Goal: Download file/media

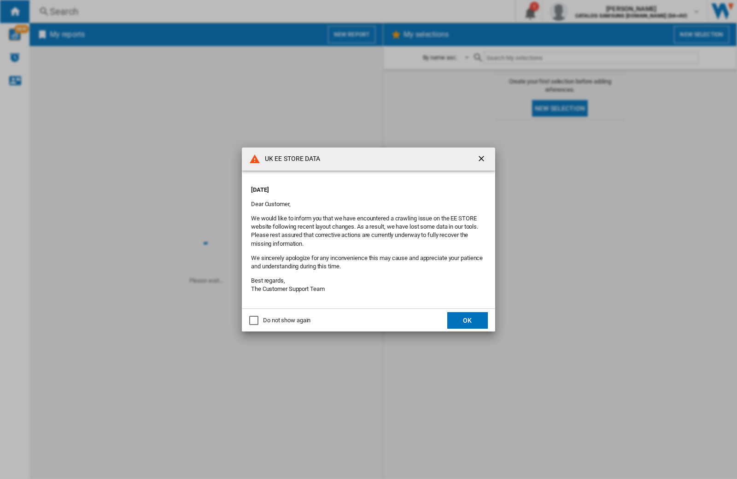
click at [423, 439] on div "UK EE STORE DATA [DATE] Dear Customer, We would like to inform you that we have…" at bounding box center [368, 239] width 737 height 479
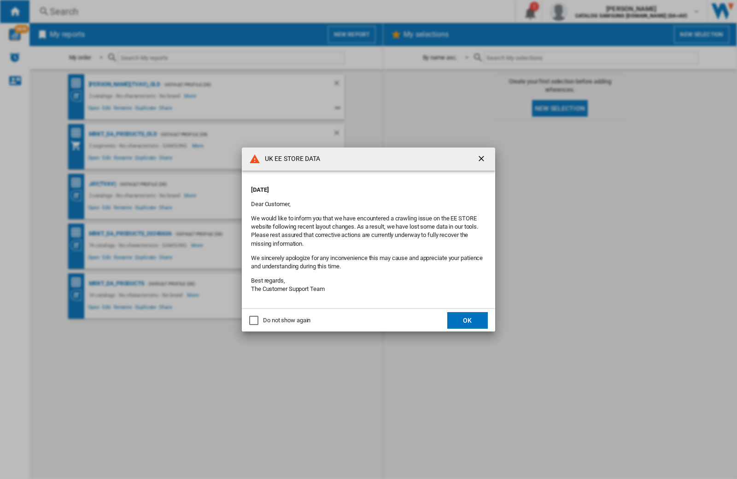
click at [469, 317] on button "OK" at bounding box center [467, 320] width 41 height 17
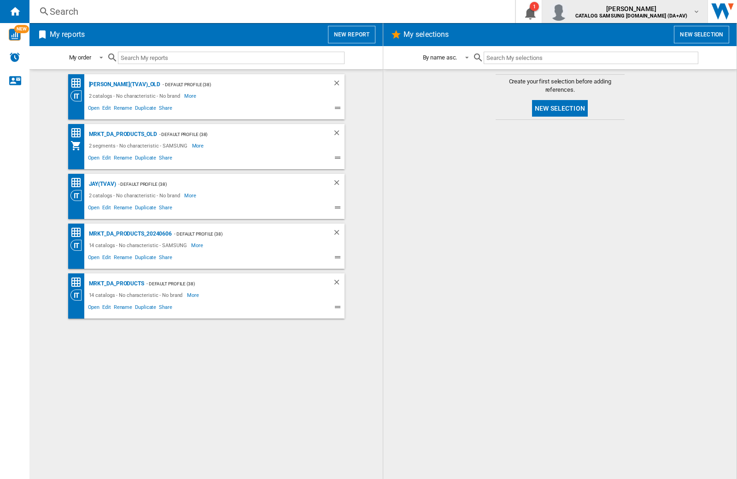
click at [568, 12] on img "button" at bounding box center [559, 11] width 18 height 18
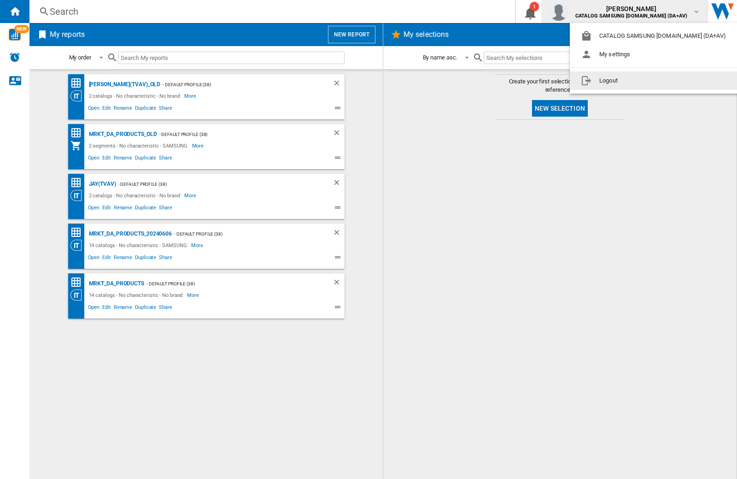
click at [641, 81] on button "Logout" at bounding box center [655, 80] width 171 height 18
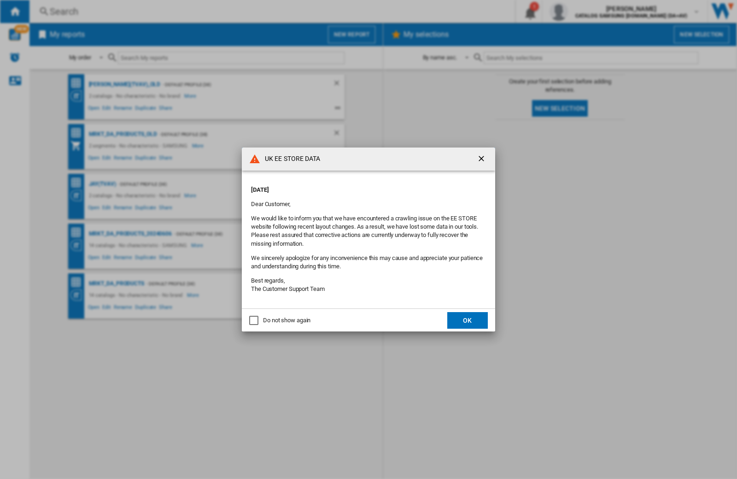
click at [468, 320] on button "OK" at bounding box center [467, 320] width 41 height 17
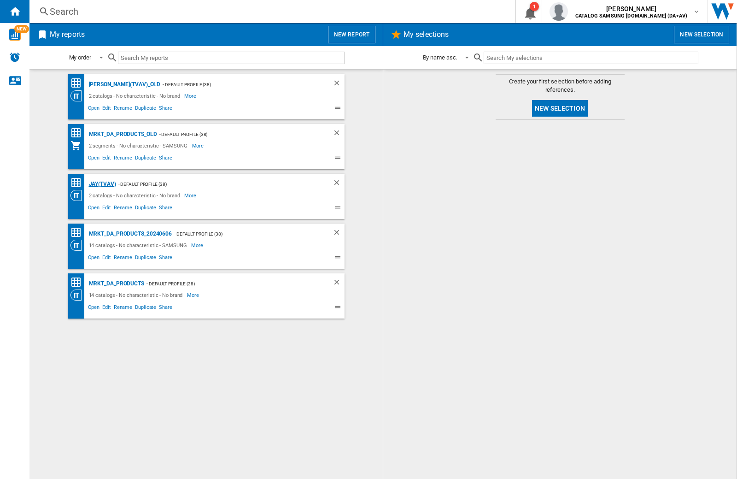
click at [102, 184] on div "JAY(TVAV)" at bounding box center [101, 184] width 29 height 12
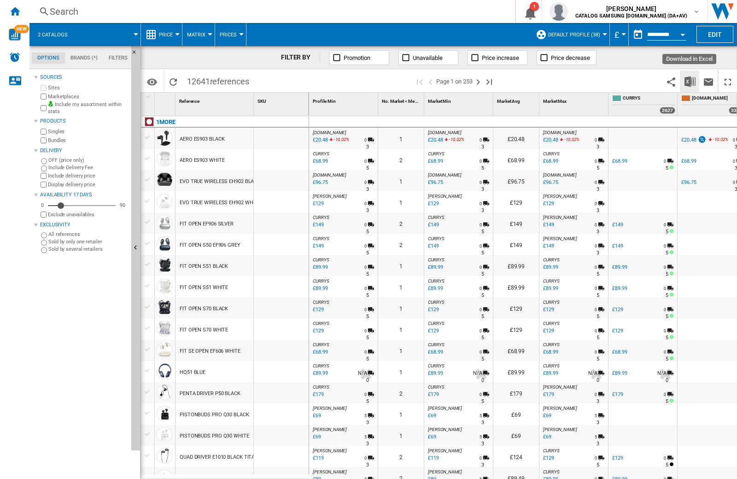
click at [690, 81] on img "Download in Excel" at bounding box center [690, 81] width 11 height 11
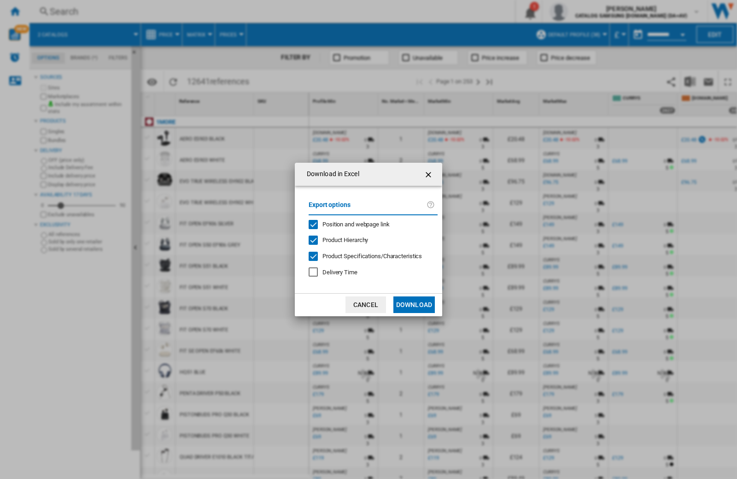
click at [370, 224] on span "Position and webpage link" at bounding box center [356, 224] width 67 height 7
click at [414, 305] on button "Download" at bounding box center [413, 304] width 41 height 17
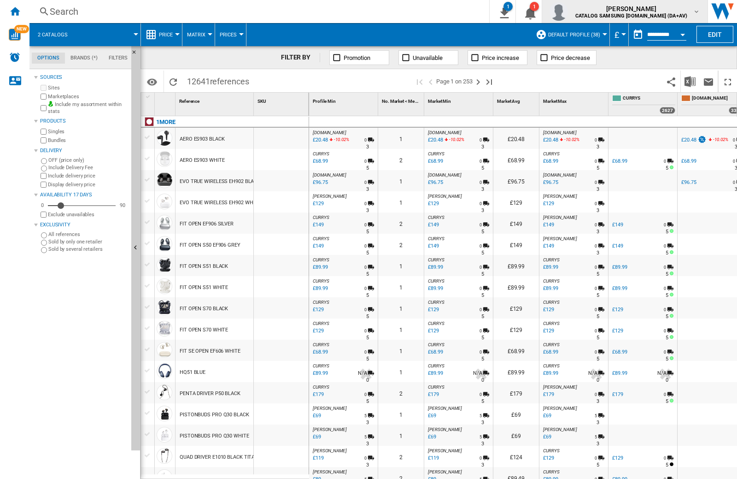
click at [568, 12] on img "button" at bounding box center [559, 11] width 18 height 18
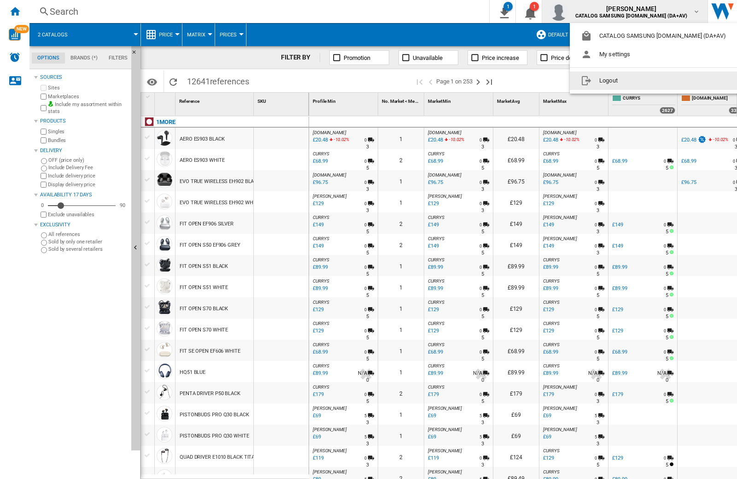
click at [641, 81] on button "Logout" at bounding box center [655, 80] width 171 height 18
